Goal: Task Accomplishment & Management: Use online tool/utility

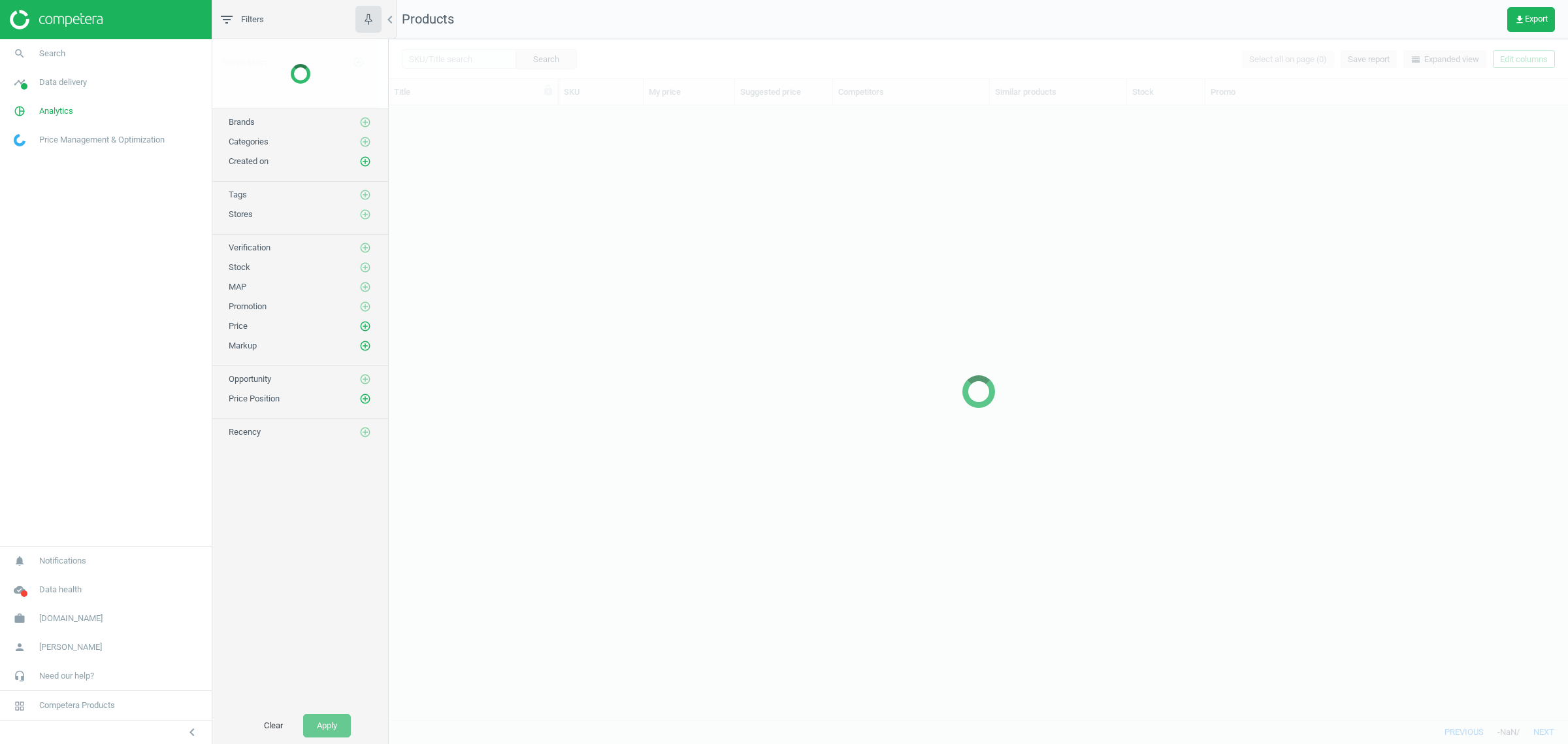
scroll to position [589, 1167]
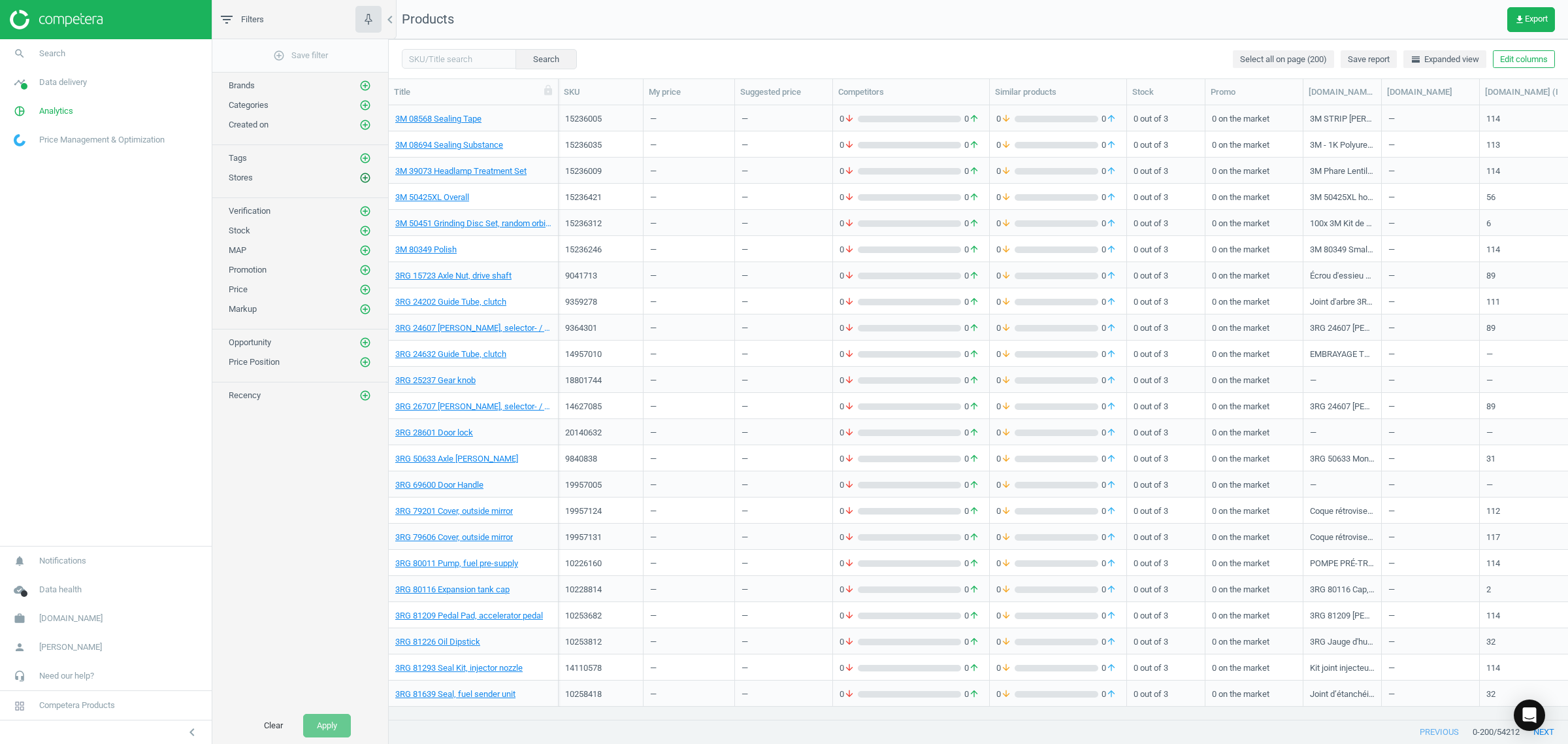
click at [363, 178] on icon "add_circle_outline" at bounding box center [365, 177] width 12 height 12
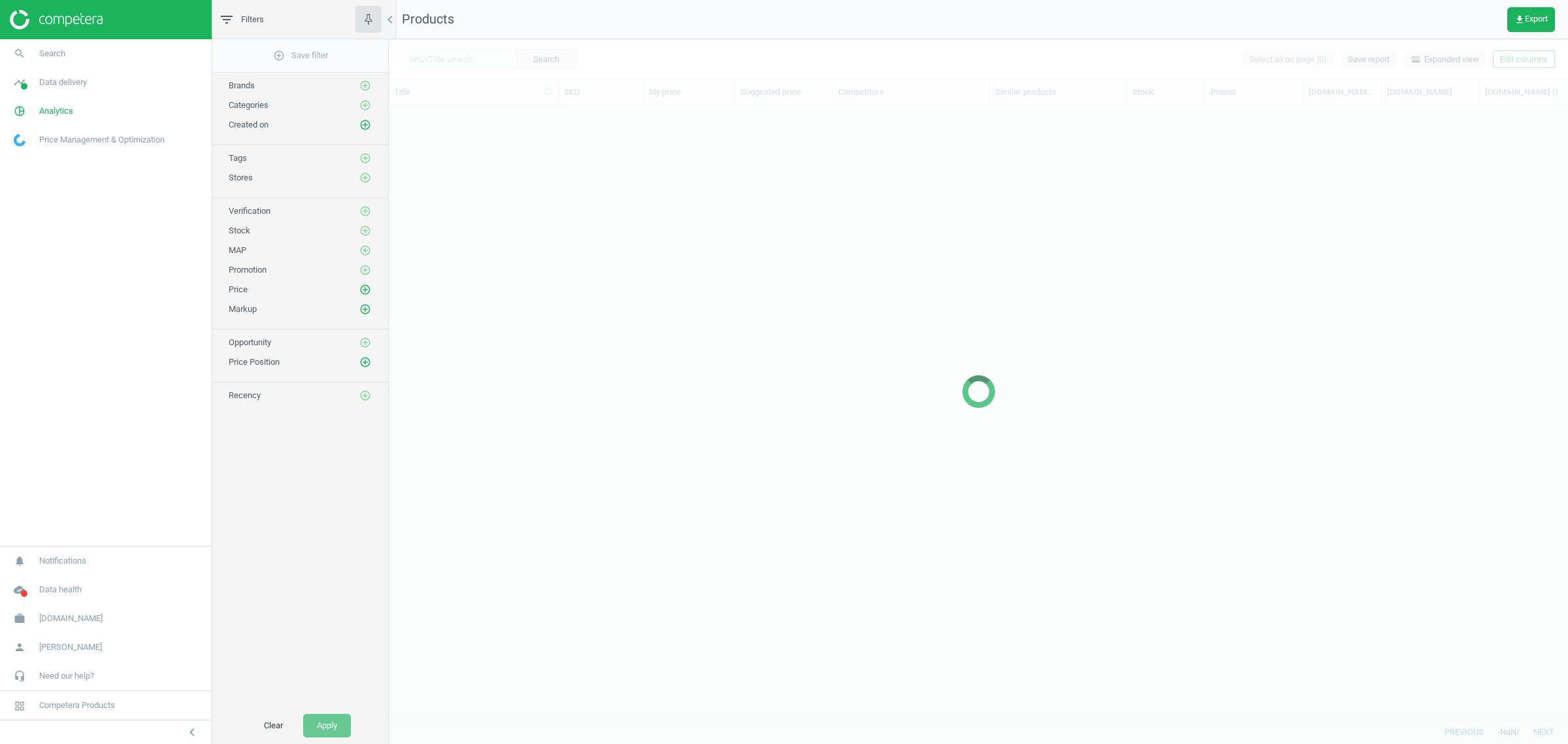
scroll to position [589, 1167]
click at [69, 619] on span "[DOMAIN_NAME]" at bounding box center [71, 617] width 64 height 12
click at [63, 575] on span "Switch campaign" at bounding box center [43, 580] width 58 height 11
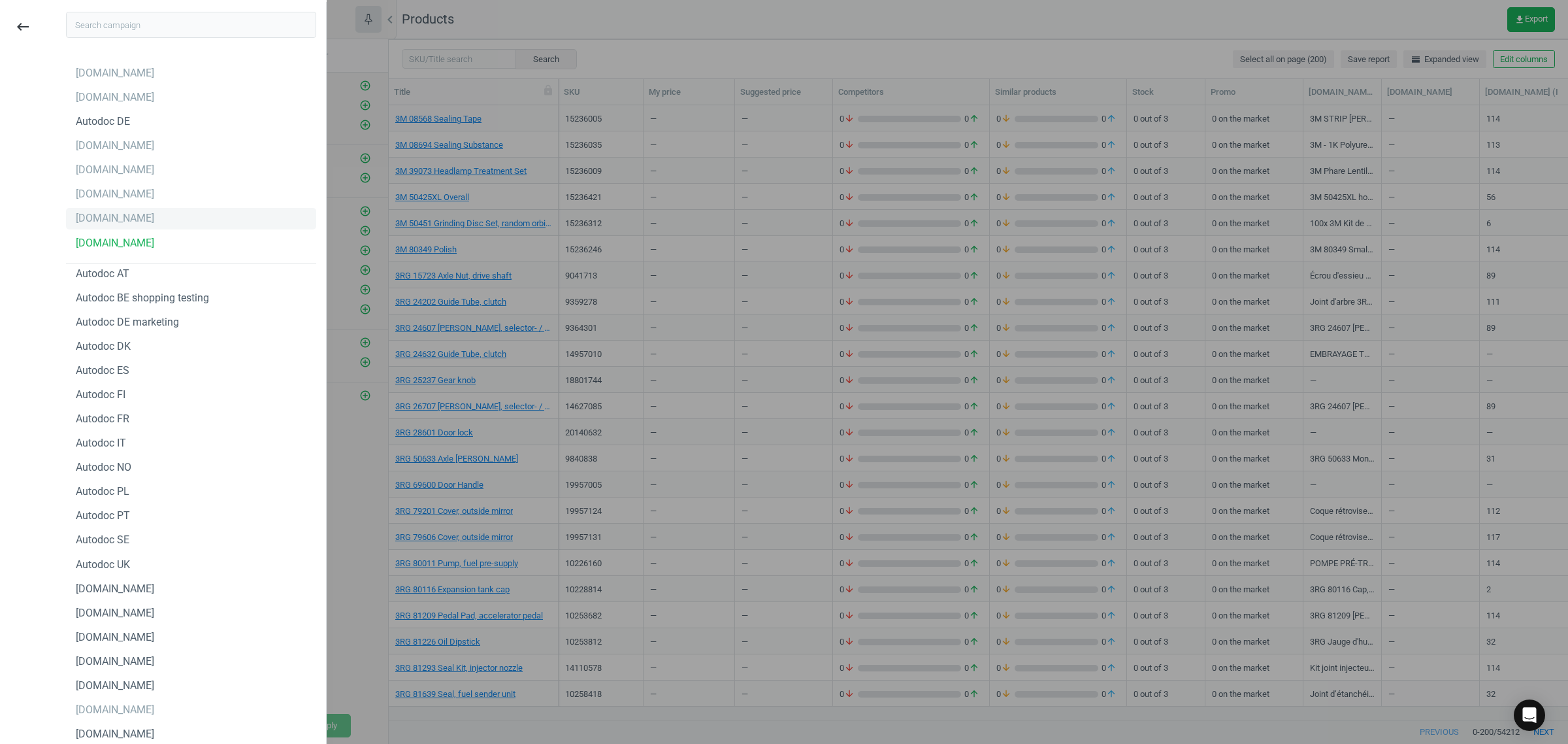
click at [131, 214] on div "[DOMAIN_NAME]" at bounding box center [191, 219] width 251 height 21
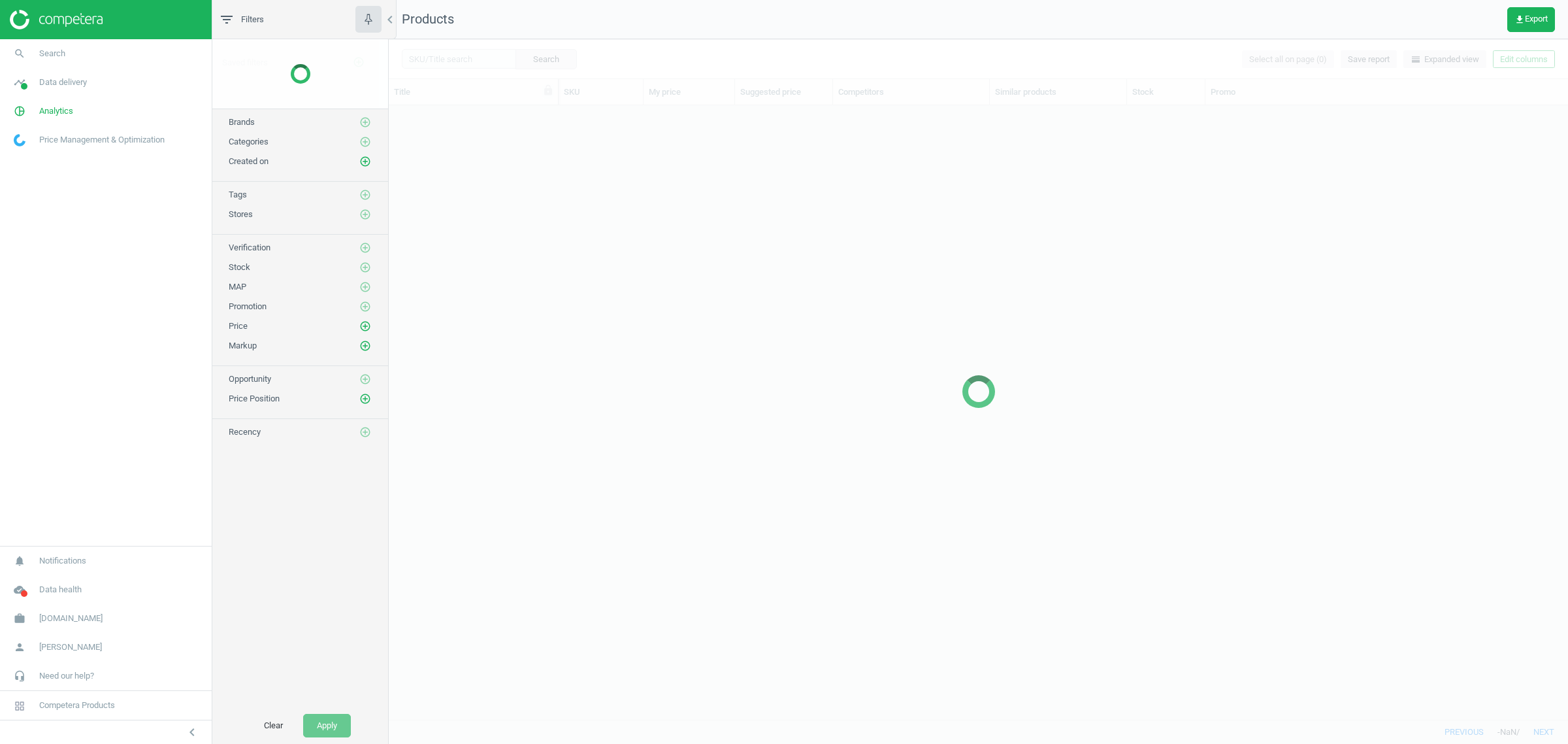
scroll to position [601, 1167]
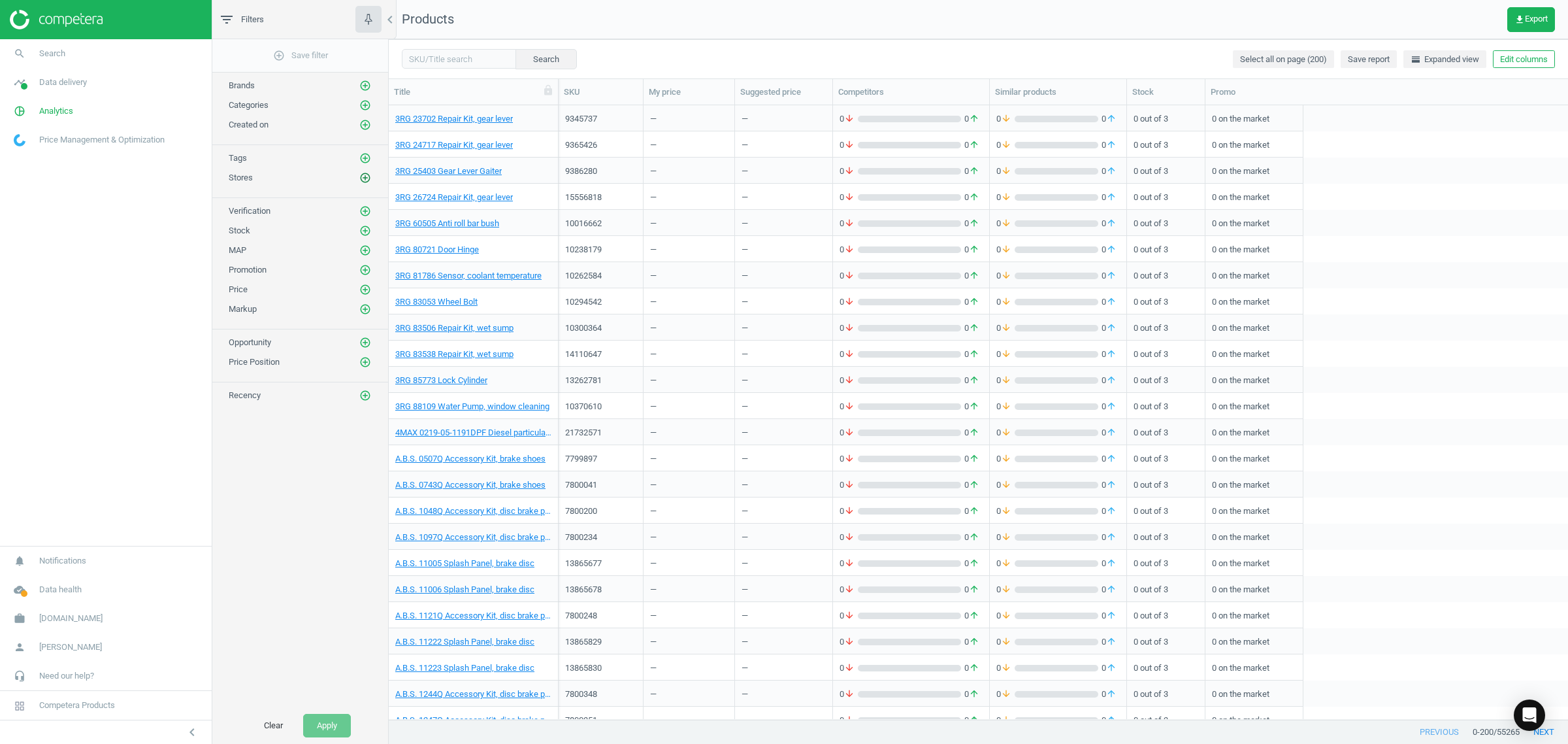
click at [366, 177] on icon "add_circle_outline" at bounding box center [365, 177] width 12 height 12
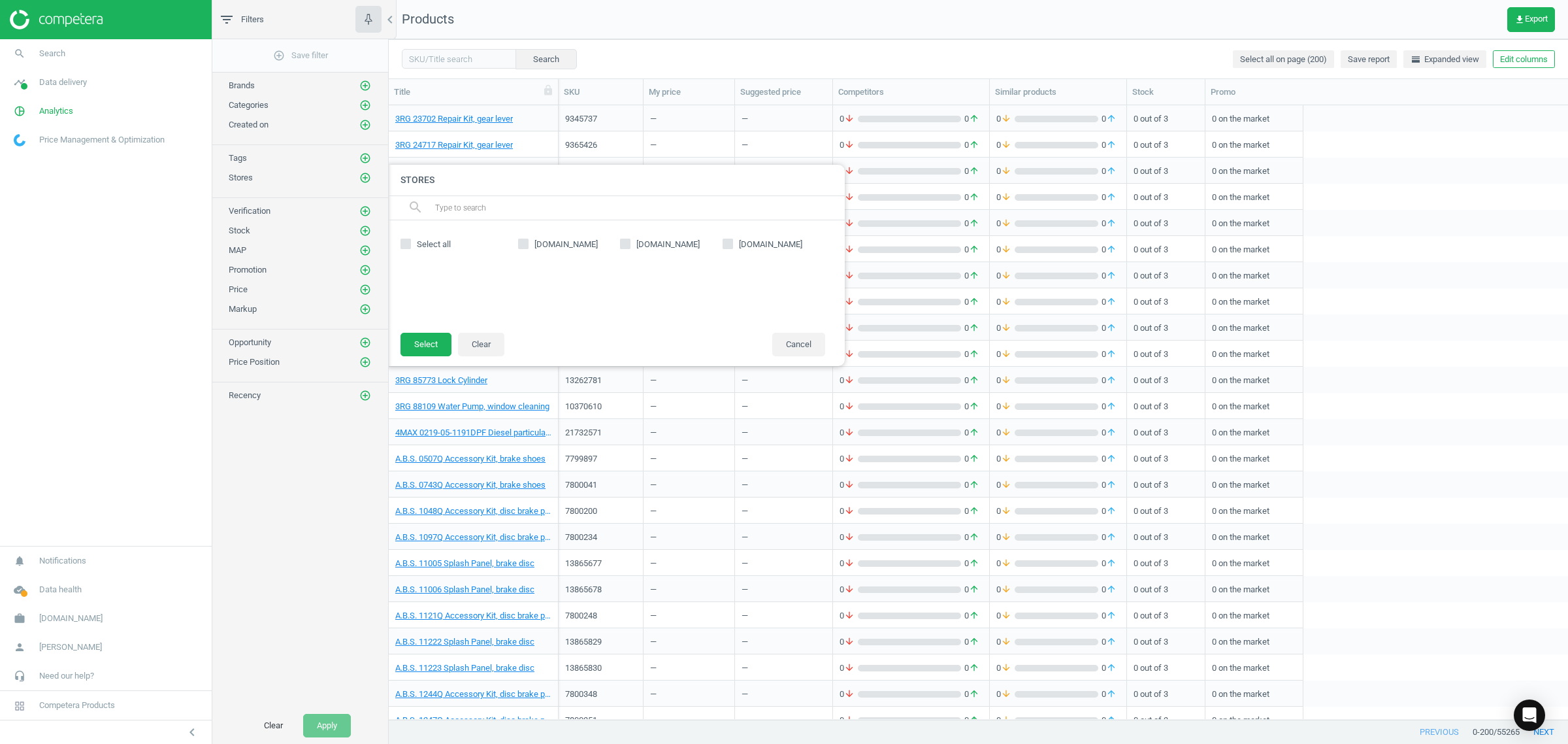
click at [625, 244] on input "[DOMAIN_NAME]" at bounding box center [626, 244] width 9 height 9
checkbox input "true"
click at [429, 345] on button "Select" at bounding box center [426, 345] width 51 height 24
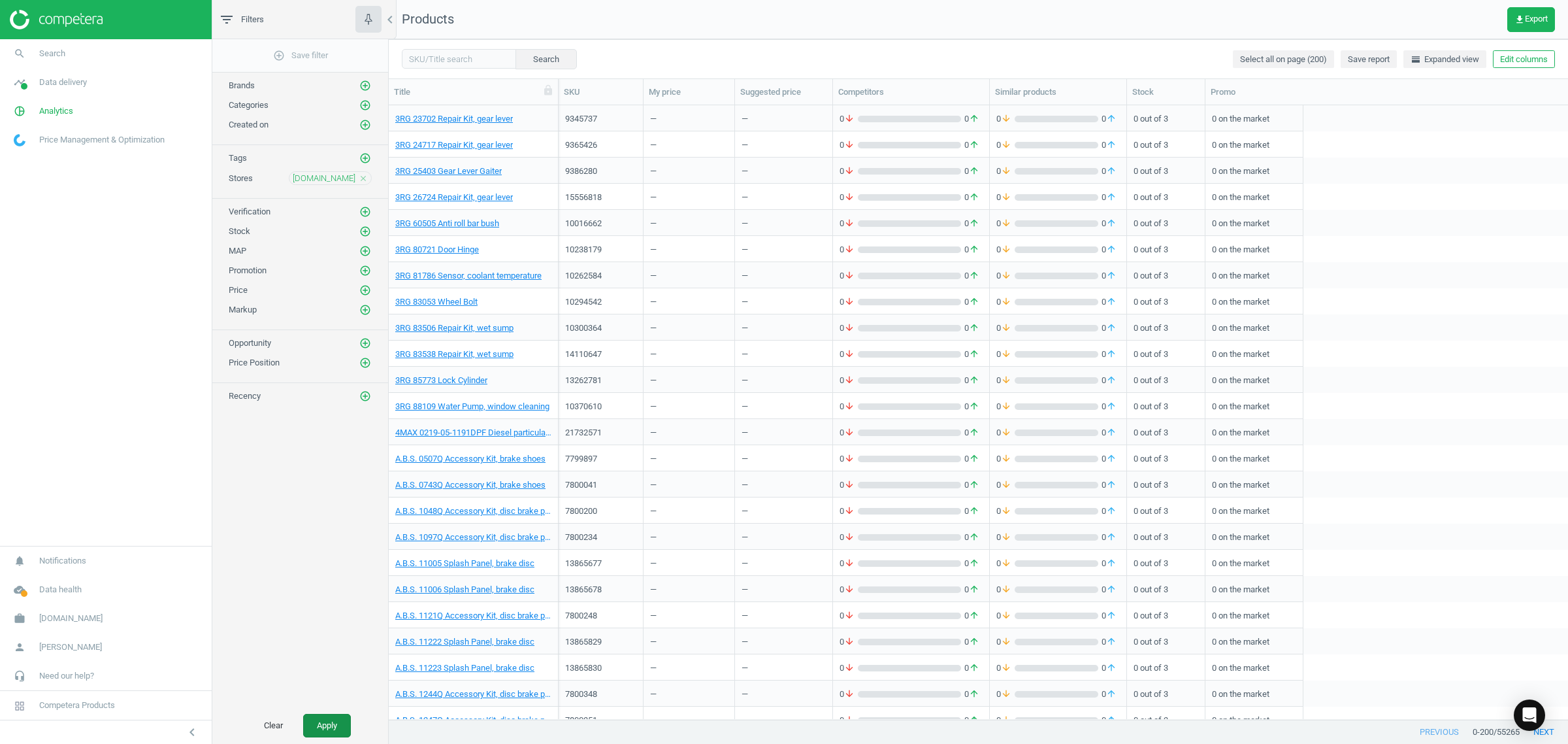
click at [328, 727] on button "Apply" at bounding box center [327, 725] width 48 height 24
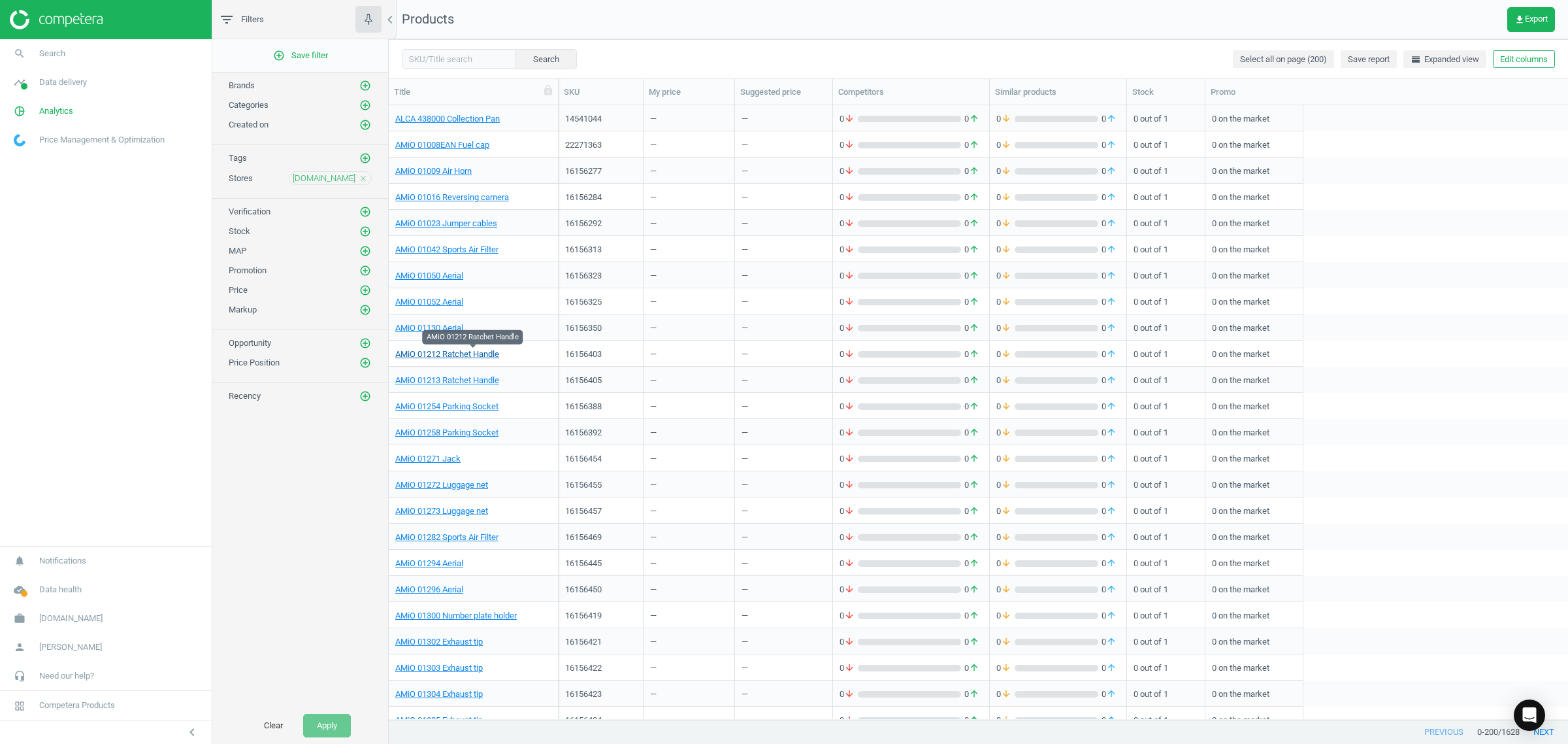
click at [445, 356] on link "AMiO 01212 Ratchet Handle" at bounding box center [446, 353] width 104 height 12
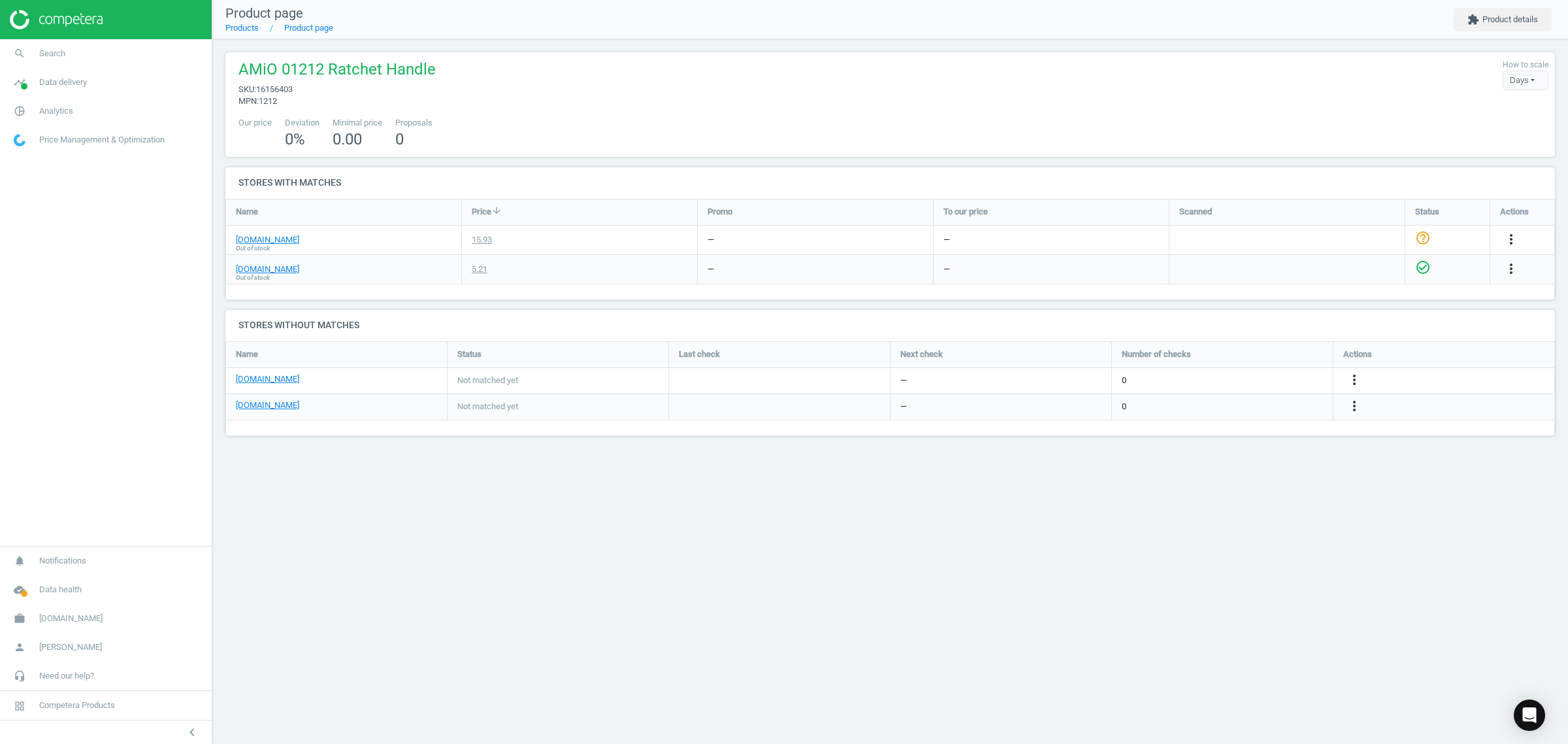
scroll to position [120, 1355]
click at [54, 110] on span "Analytics" at bounding box center [56, 111] width 34 height 12
click at [28, 160] on span "Products" at bounding box center [29, 159] width 31 height 11
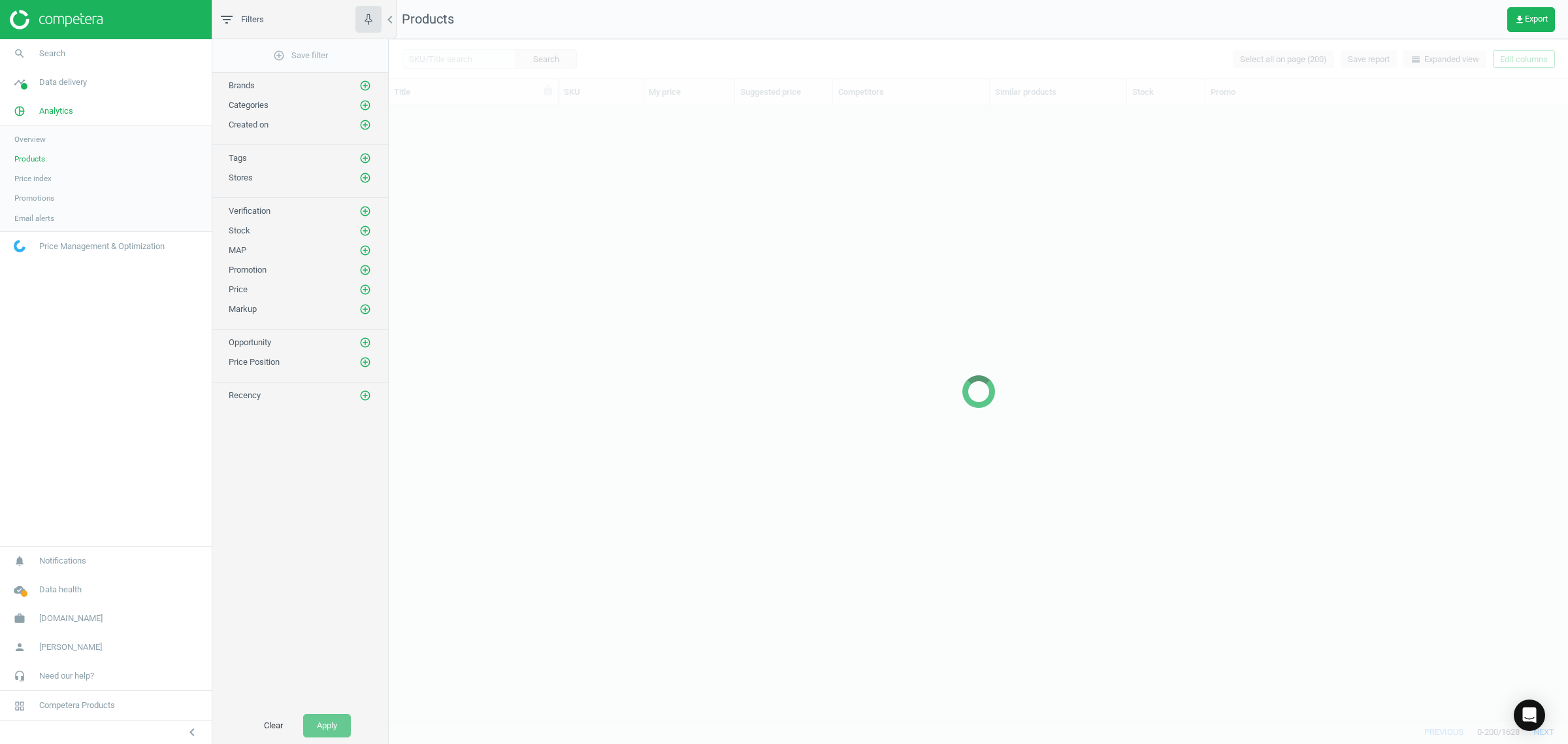
scroll to position [601, 1167]
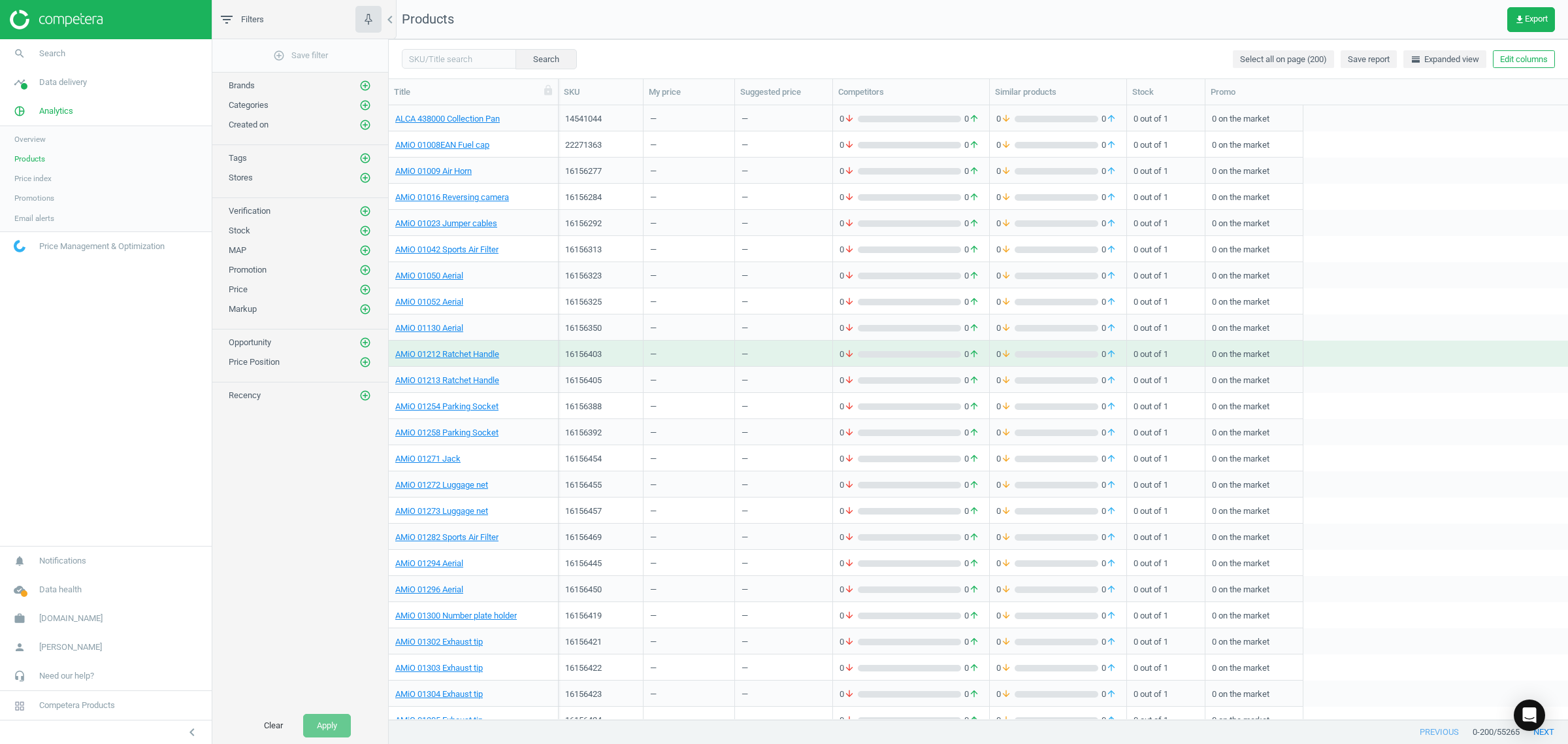
click at [242, 177] on span "Stores" at bounding box center [240, 177] width 24 height 10
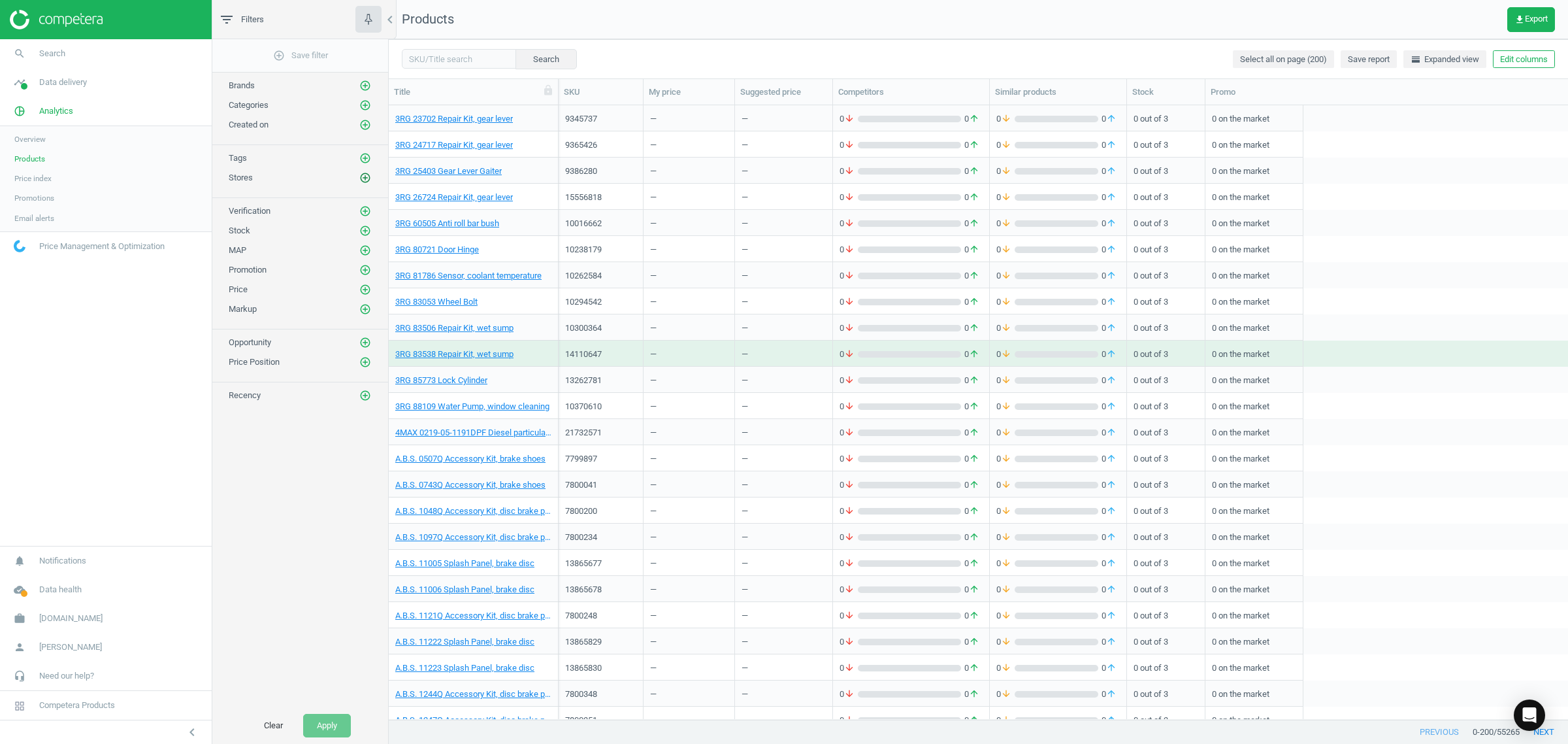
click at [367, 178] on icon "add_circle_outline" at bounding box center [365, 177] width 12 height 12
